Goal: Use online tool/utility: Utilize a website feature to perform a specific function

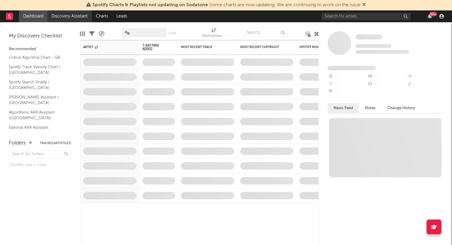
click at [72, 15] on link "Discovery Assistant" at bounding box center [69, 16] width 44 height 12
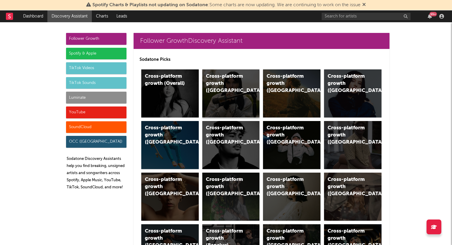
click at [241, 87] on div "Cross-platform growth (UK)" at bounding box center [226, 83] width 40 height 21
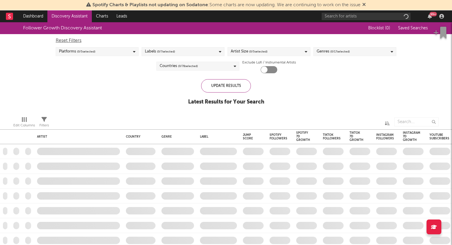
checkbox input "true"
